Goal: Task Accomplishment & Management: Complete application form

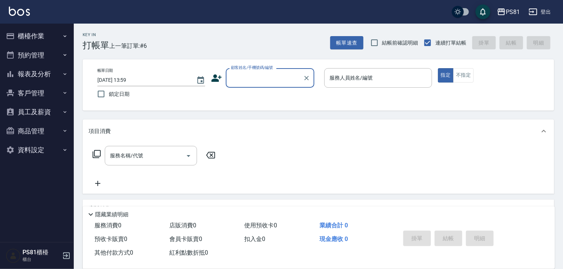
type input "ㄓ"
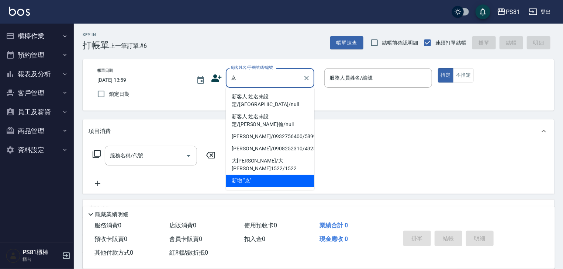
click at [294, 97] on li "新客人 姓名未設定/[GEOGRAPHIC_DATA]/null" at bounding box center [270, 101] width 89 height 20
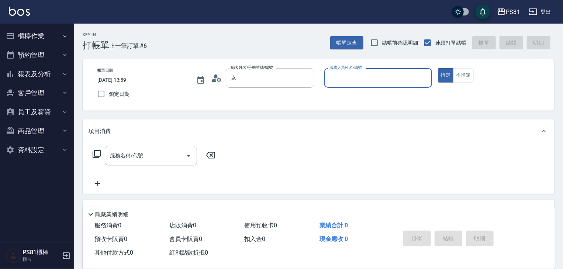
type input "新客人 姓名未設定/[GEOGRAPHIC_DATA]/null"
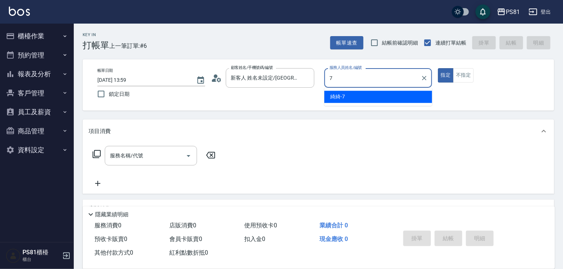
click at [399, 99] on div "綺綺 -7" at bounding box center [378, 97] width 108 height 12
type input "綺綺-7"
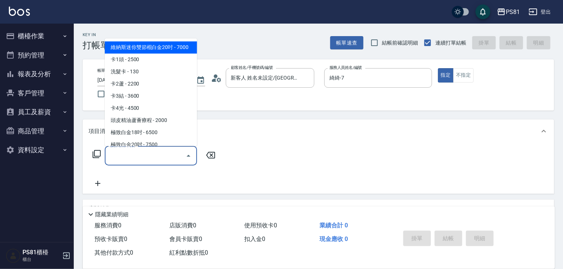
click at [135, 158] on input "服務名稱/代號" at bounding box center [145, 155] width 75 height 13
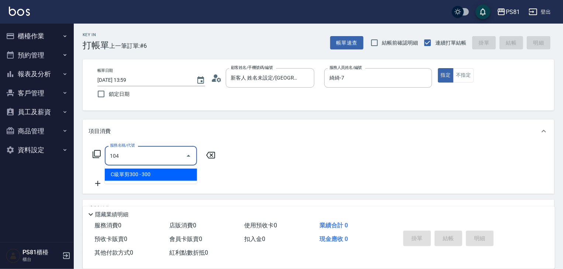
click at [146, 179] on span "C級單剪300 - 300" at bounding box center [151, 175] width 92 height 12
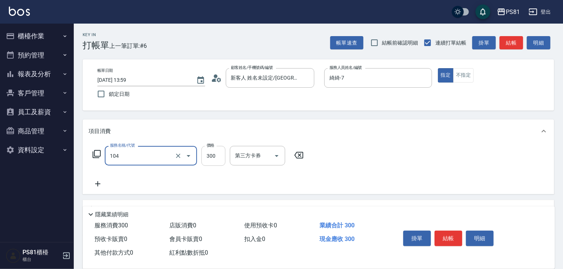
type input "C級單剪300(104)"
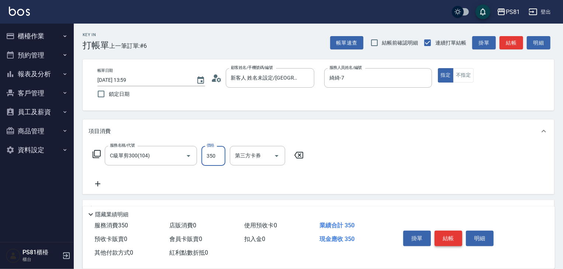
type input "350"
click at [458, 241] on button "結帳" at bounding box center [449, 238] width 28 height 15
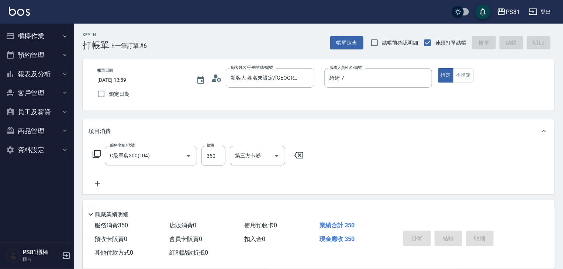
type input "[DATE] 14:19"
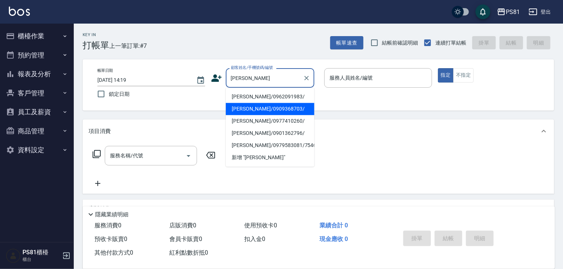
click at [252, 110] on li "[PERSON_NAME]/0909368703/" at bounding box center [270, 109] width 89 height 12
type input "[PERSON_NAME]/0909368703/"
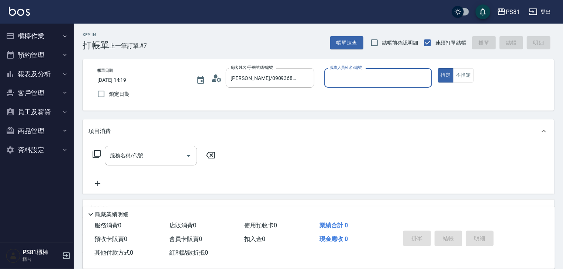
type input "綺綺-7"
click at [157, 148] on div "服務名稱/代號" at bounding box center [151, 156] width 92 height 20
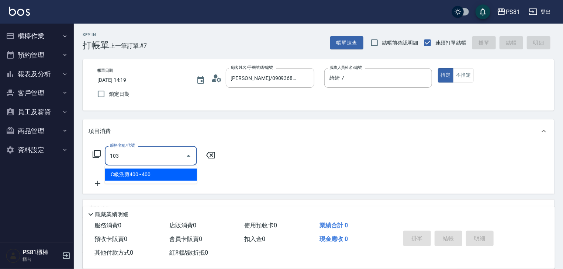
type input "C級洗剪400(103)"
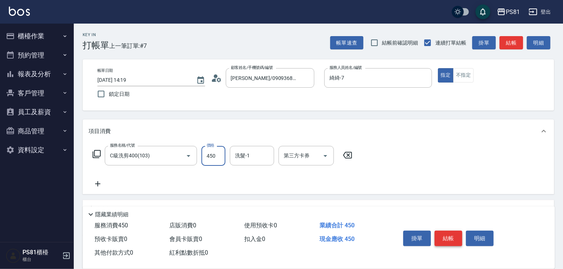
type input "450"
click at [459, 232] on button "結帳" at bounding box center [449, 238] width 28 height 15
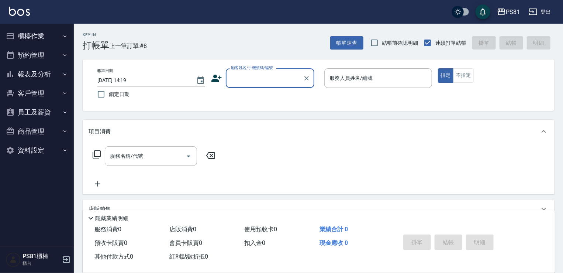
type input "ㄎ"
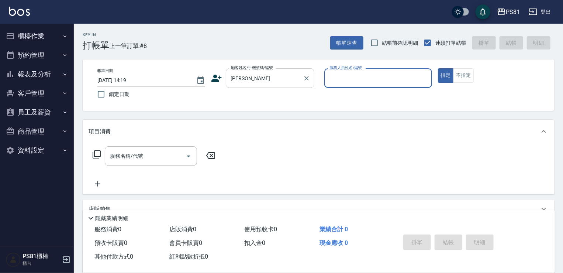
click at [249, 77] on input "[PERSON_NAME]" at bounding box center [264, 78] width 71 height 13
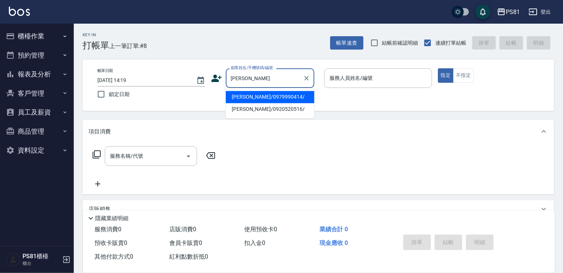
click at [255, 96] on li "[PERSON_NAME]/0979990414/" at bounding box center [270, 97] width 89 height 12
type input "[PERSON_NAME]/0979990414/"
type input "綺綺-7"
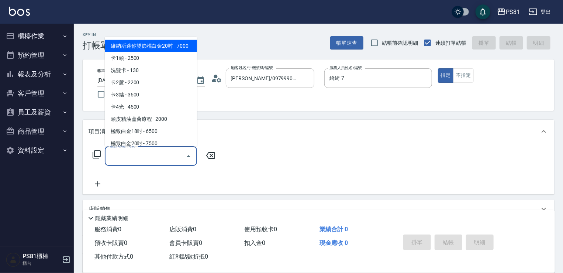
click at [145, 161] on input "服務名稱/代號" at bounding box center [145, 155] width 75 height 13
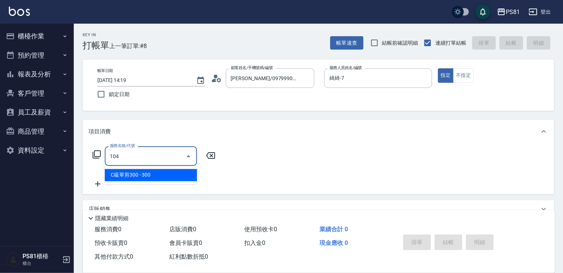
click at [151, 170] on span "C級單剪300 - 300" at bounding box center [151, 175] width 92 height 12
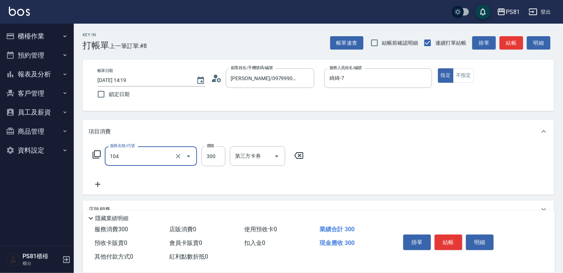
type input "C級單剪300(104)"
click at [228, 159] on div "服務名稱/代號 C級單剪300(104) 服務名稱/代號 價格 300 價格 第三方卡券 第三方卡券" at bounding box center [199, 156] width 220 height 20
click at [212, 155] on input "300" at bounding box center [213, 156] width 24 height 20
type input "350"
click at [442, 238] on button "結帳" at bounding box center [449, 241] width 28 height 15
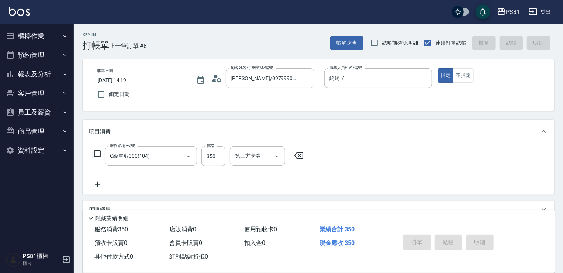
type input "[DATE] 14:36"
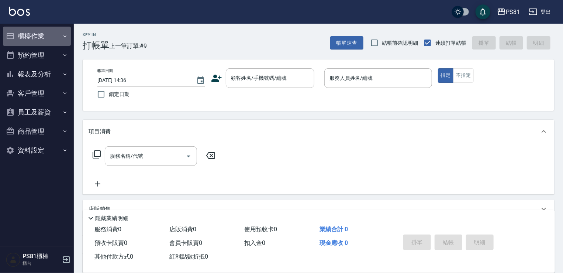
click at [32, 35] on button "櫃檯作業" at bounding box center [37, 36] width 68 height 19
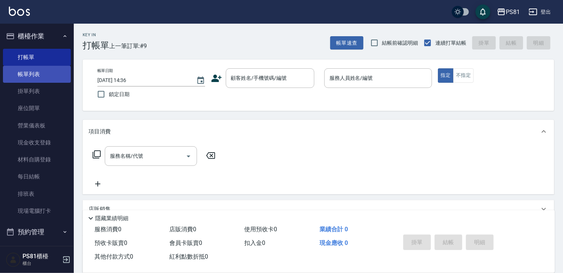
click at [39, 78] on link "帳單列表" at bounding box center [37, 74] width 68 height 17
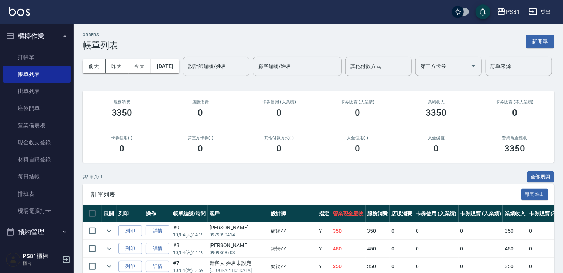
click at [186, 73] on input "設計師編號/姓名" at bounding box center [216, 66] width 60 height 13
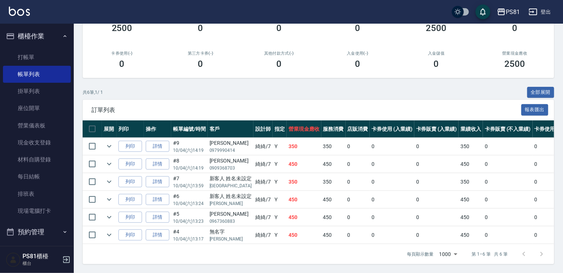
scroll to position [112, 0]
type input "綺綺-7"
click at [48, 56] on link "打帳單" at bounding box center [37, 57] width 68 height 17
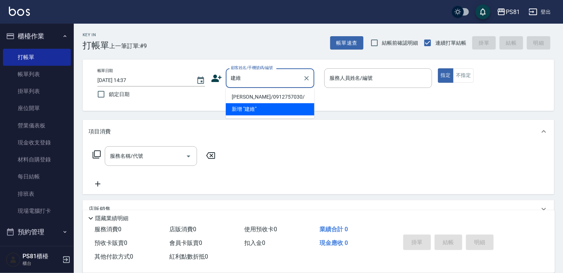
click at [253, 97] on li "[PERSON_NAME]/0912757030/" at bounding box center [270, 97] width 89 height 12
type input "[PERSON_NAME]/0912757030/"
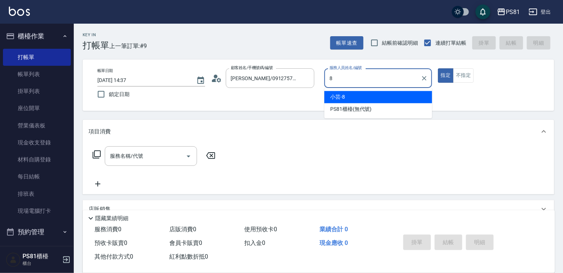
type input "小芸-8"
type button "true"
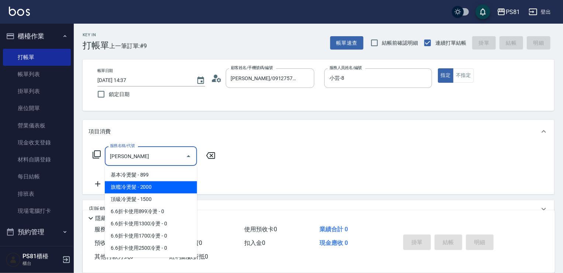
click at [152, 185] on span "旗艦冷燙髮 - 2000" at bounding box center [151, 187] width 92 height 12
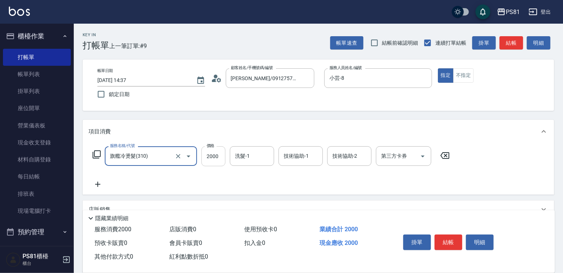
type input "旗艦冷燙髮(310)"
click at [221, 158] on input "2000" at bounding box center [213, 156] width 24 height 20
type input "1800"
click at [264, 156] on input "洗髮-1" at bounding box center [252, 155] width 38 height 13
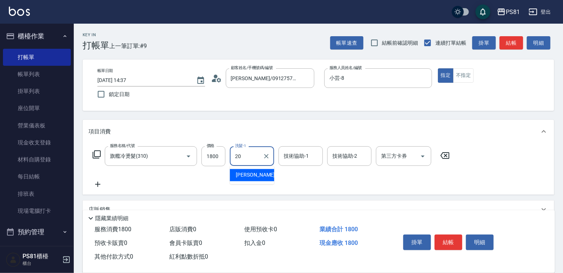
type input "[PERSON_NAME]-20"
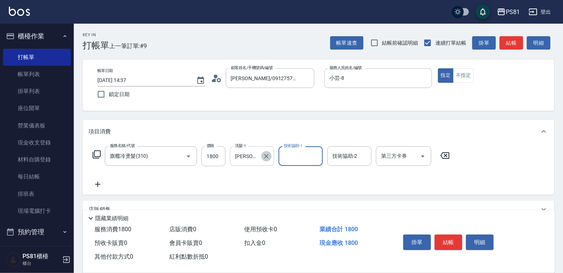
click at [267, 153] on icon "Clear" at bounding box center [266, 155] width 7 height 7
click at [306, 152] on input "技術協助-1" at bounding box center [301, 155] width 38 height 13
type input "[PERSON_NAME]-20"
click at [446, 242] on button "結帳" at bounding box center [449, 241] width 28 height 15
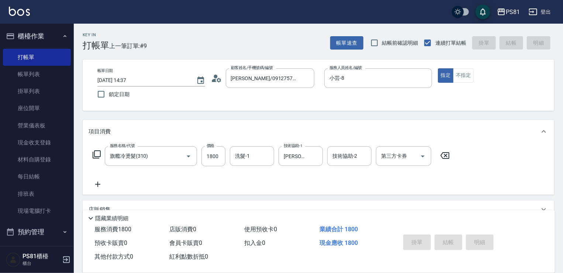
type input "[DATE] 14:55"
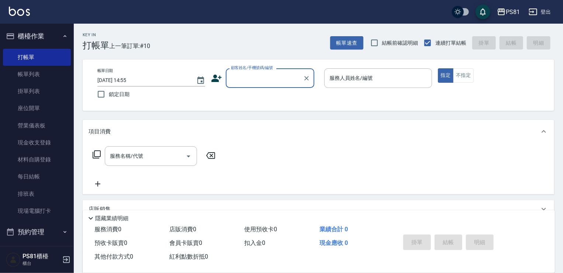
drag, startPoint x: 428, startPoint y: 151, endPoint x: 194, endPoint y: 283, distance: 269.0
drag, startPoint x: 194, startPoint y: 283, endPoint x: 230, endPoint y: 73, distance: 212.7
click at [230, 73] on div "顧客姓名/手機號碼/編號" at bounding box center [270, 78] width 89 height 20
click at [231, 74] on div "顧客姓名/手機號碼/編號 顧客姓名/手機號碼/編號" at bounding box center [270, 78] width 89 height 20
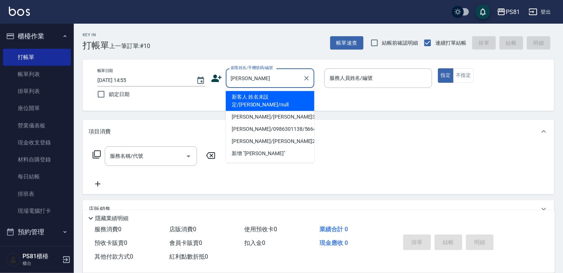
click at [275, 100] on li "新客人 姓名未設定/[PERSON_NAME]/null" at bounding box center [270, 101] width 89 height 20
type input "新客人 姓名未設定/[PERSON_NAME]/null"
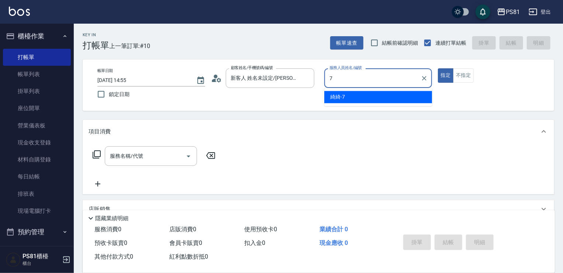
type input "綺綺-7"
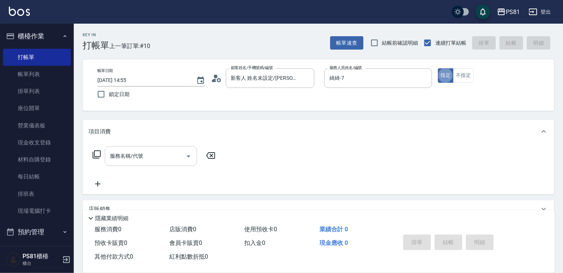
click at [160, 158] on input "服務名稱/代號" at bounding box center [145, 155] width 75 height 13
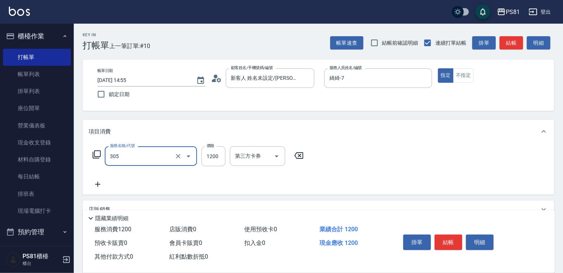
type input "基本離子燙(305)"
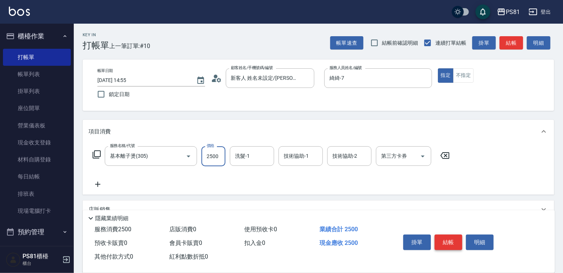
type input "2500"
click at [438, 239] on button "結帳" at bounding box center [449, 241] width 28 height 15
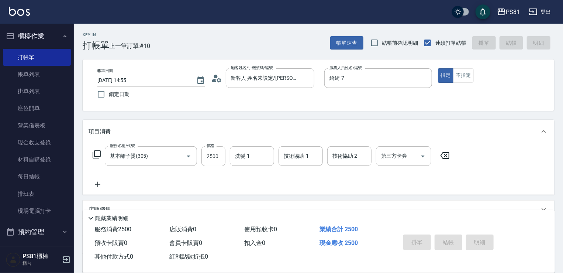
type input "[DATE] 15:10"
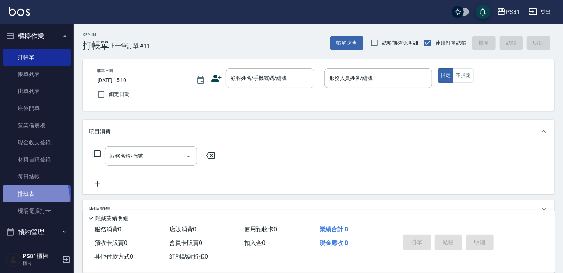
click at [29, 198] on link "排班表" at bounding box center [37, 193] width 68 height 17
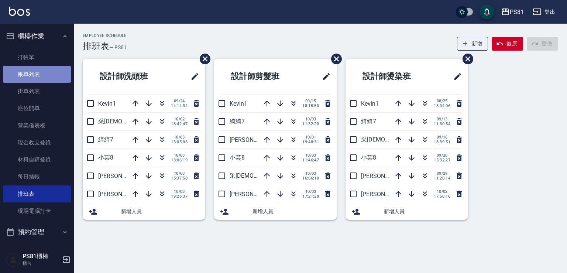
click at [44, 71] on link "帳單列表" at bounding box center [37, 74] width 68 height 17
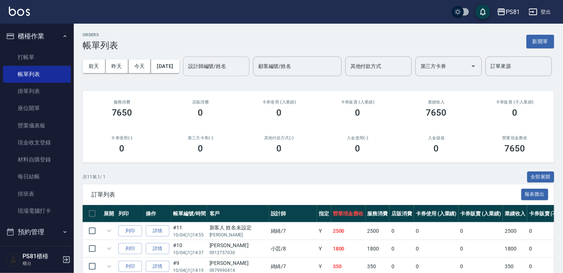
click at [186, 73] on input "設計師編號/姓名" at bounding box center [216, 66] width 60 height 13
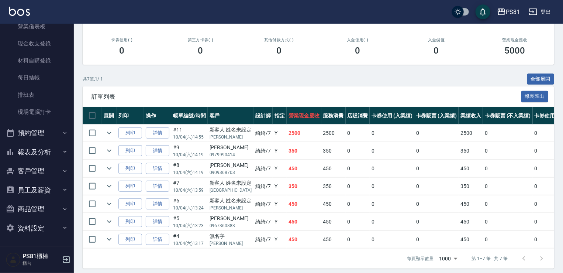
scroll to position [130, 0]
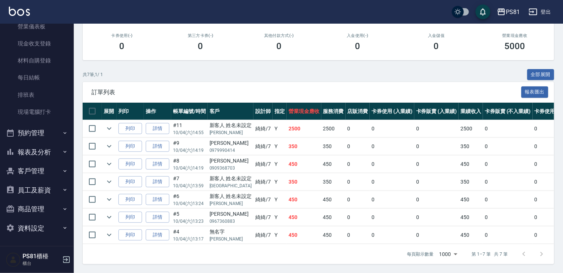
type input "綺綺-7"
click at [41, 152] on button "報表及分析" at bounding box center [37, 151] width 68 height 19
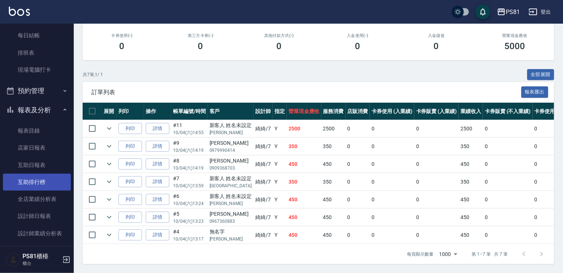
scroll to position [173, 0]
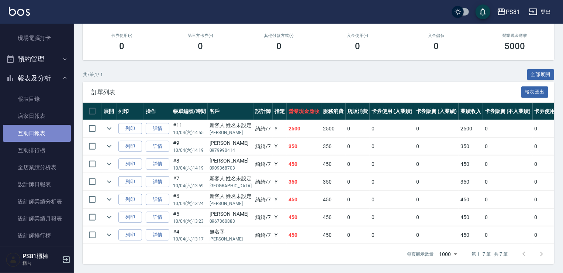
click at [52, 135] on link "互助日報表" at bounding box center [37, 133] width 68 height 17
